Goal: Navigation & Orientation: Find specific page/section

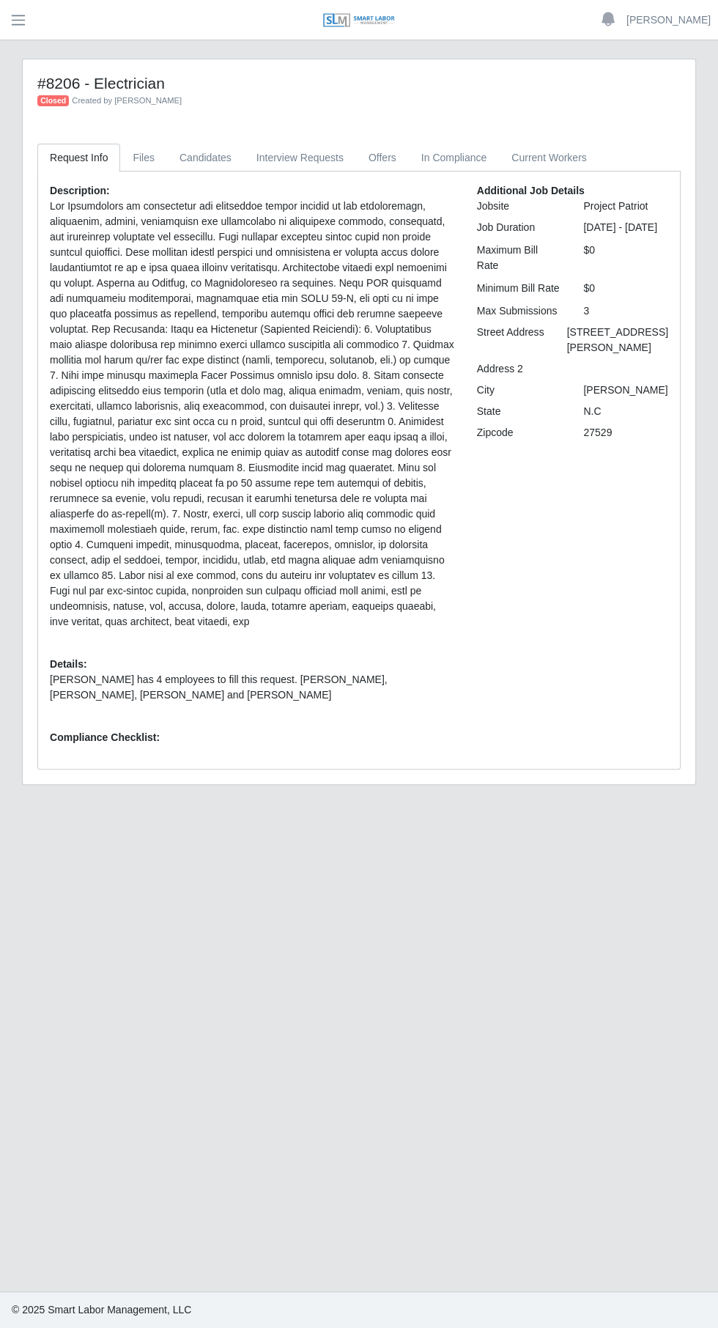
click at [31, 20] on button "button" at bounding box center [18, 20] width 37 height 24
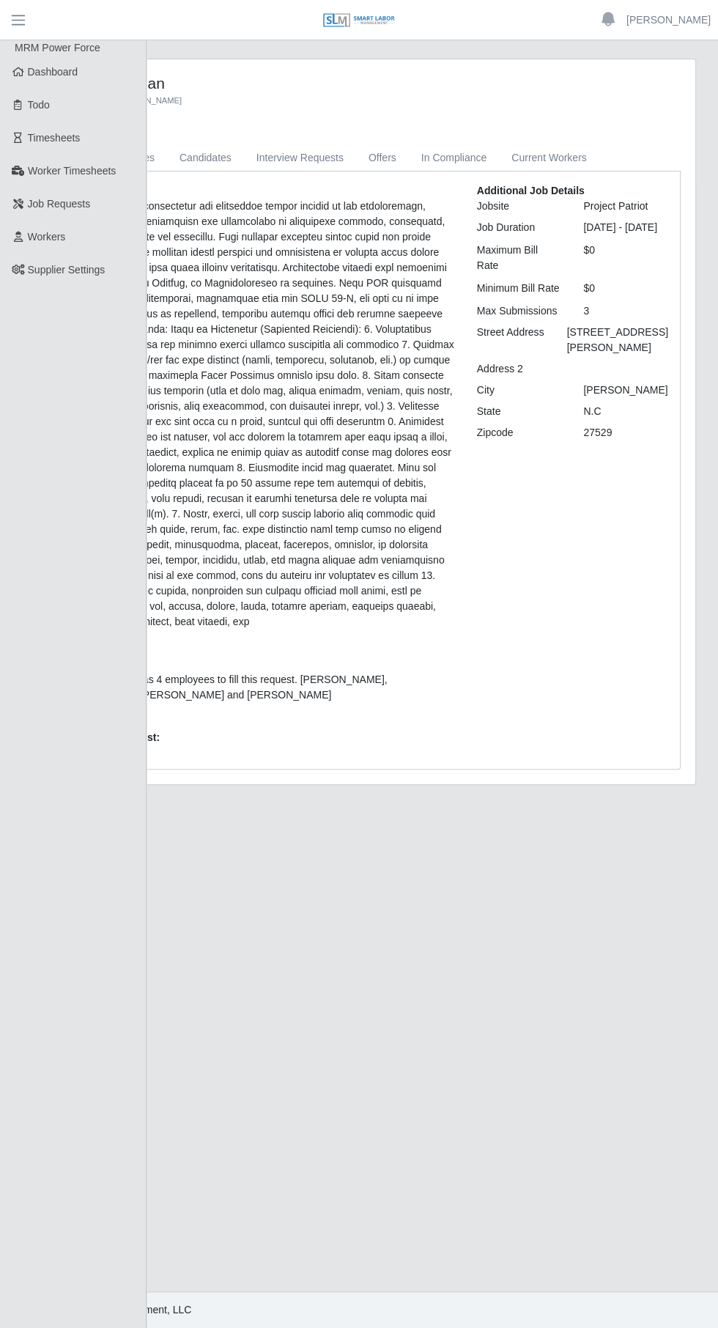
click at [81, 95] on link "Todo" at bounding box center [73, 105] width 147 height 33
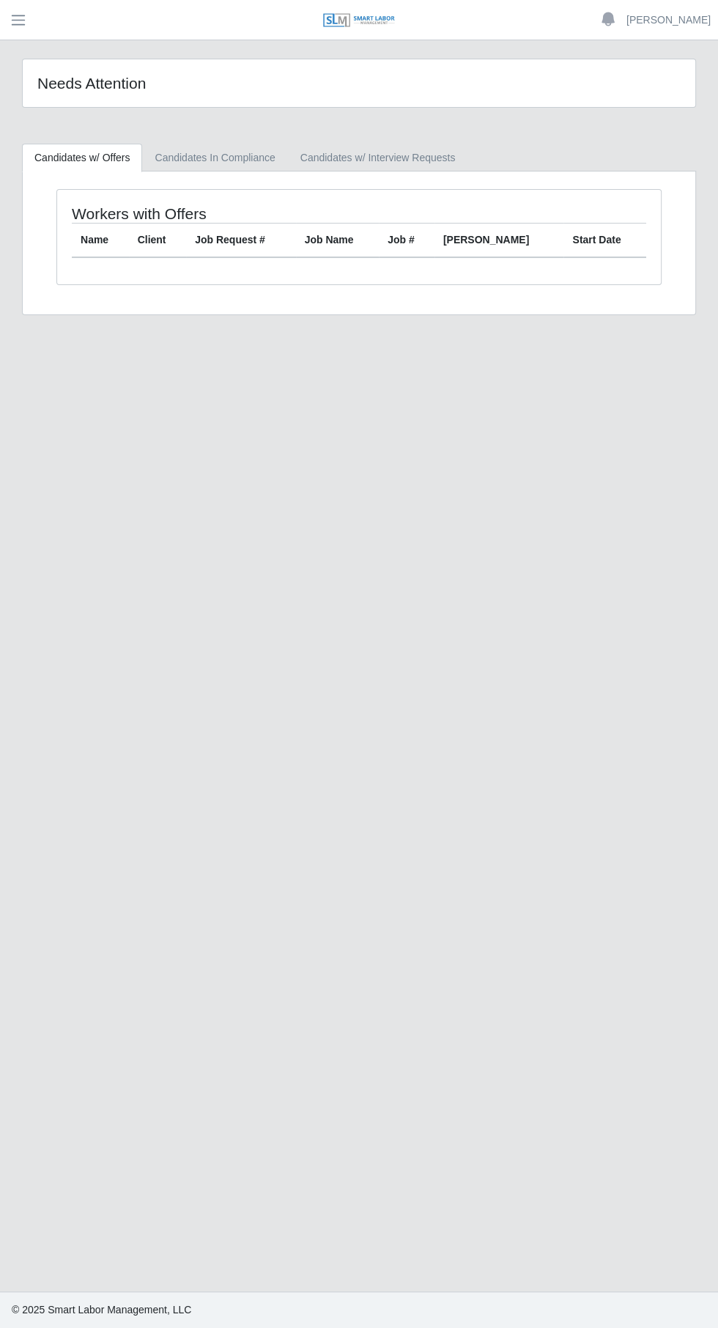
click at [29, 20] on button "button" at bounding box center [18, 20] width 37 height 24
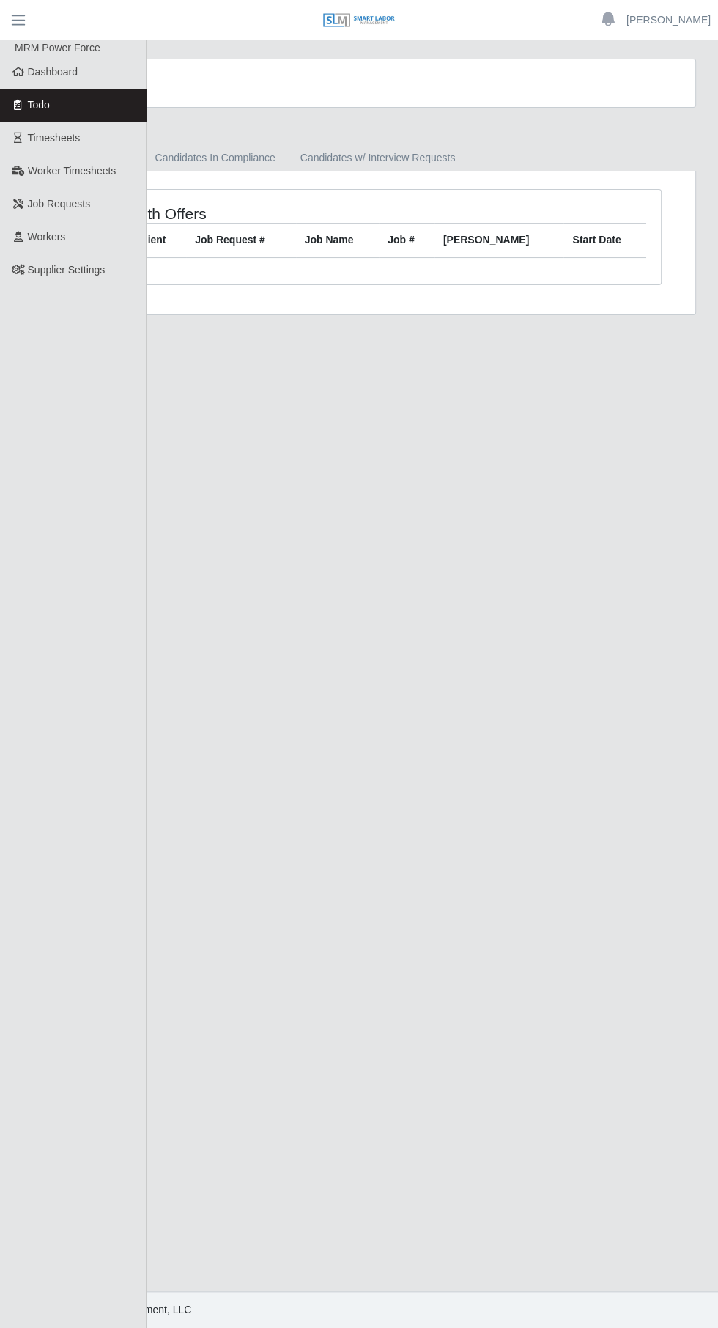
click at [104, 72] on link "Dashboard" at bounding box center [73, 72] width 147 height 33
